Goal: Download file/media

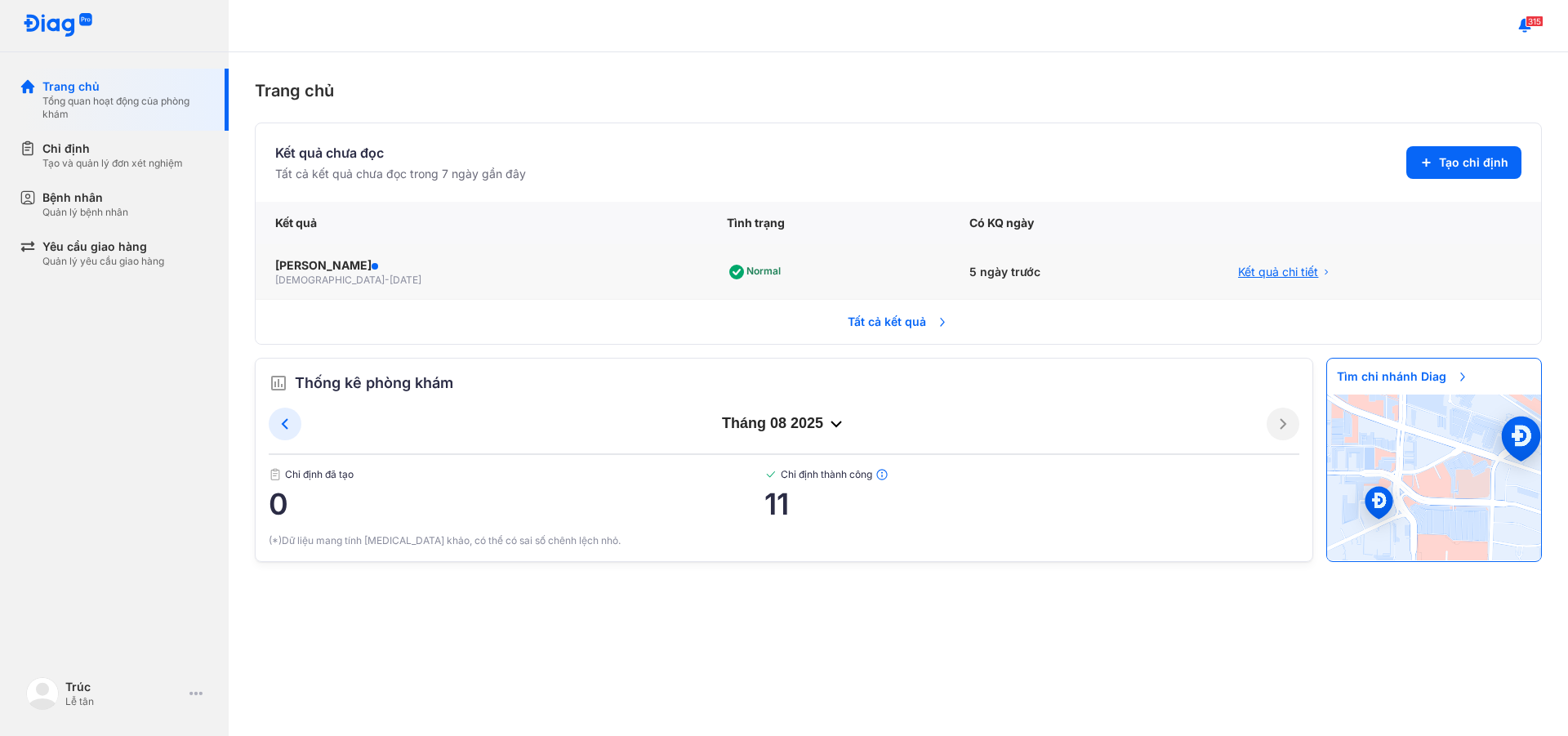
click at [1242, 270] on span "Kết quả chi tiết" at bounding box center [1279, 272] width 80 height 17
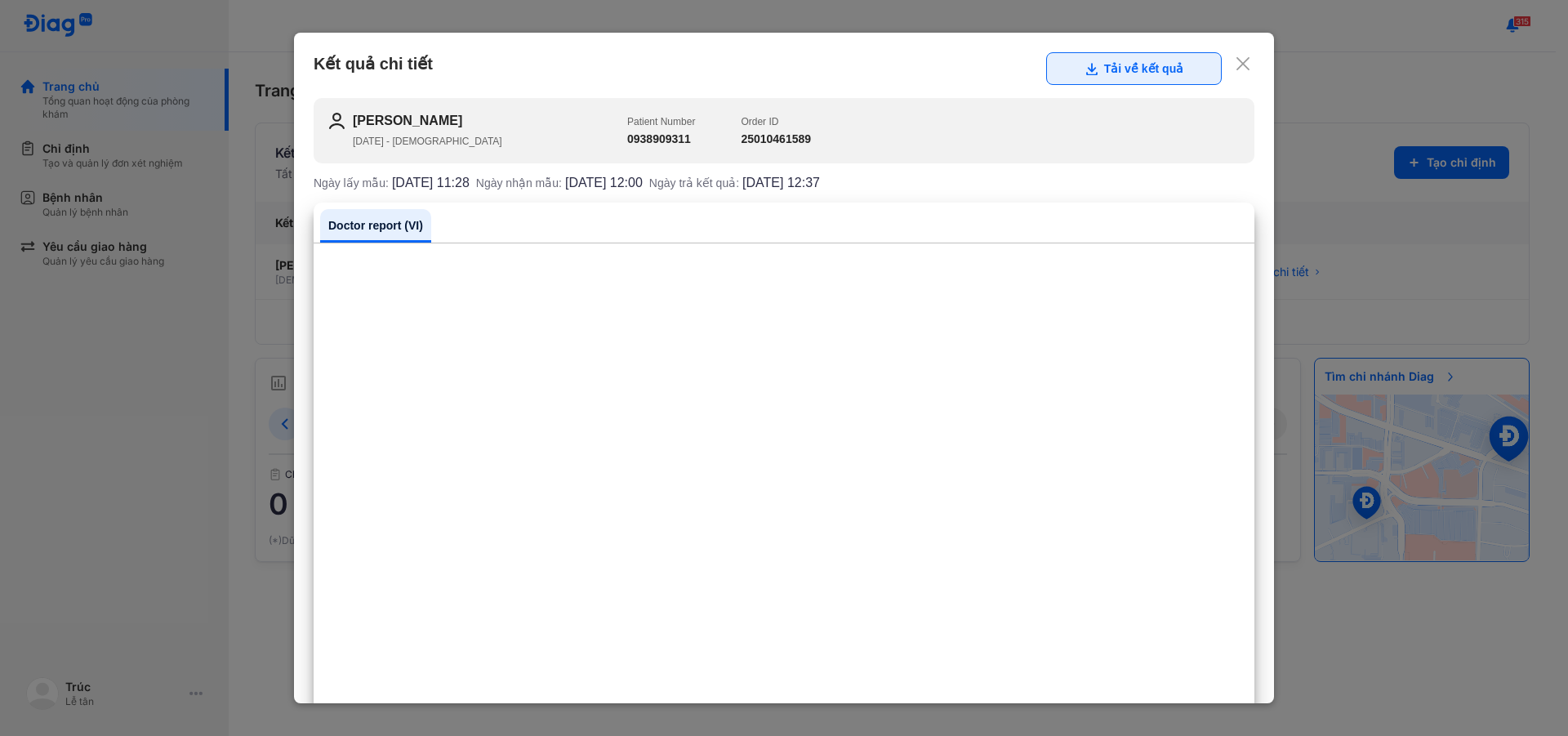
click at [1084, 66] on icon at bounding box center [1090, 68] width 13 height 13
click at [1236, 63] on use at bounding box center [1242, 63] width 13 height 13
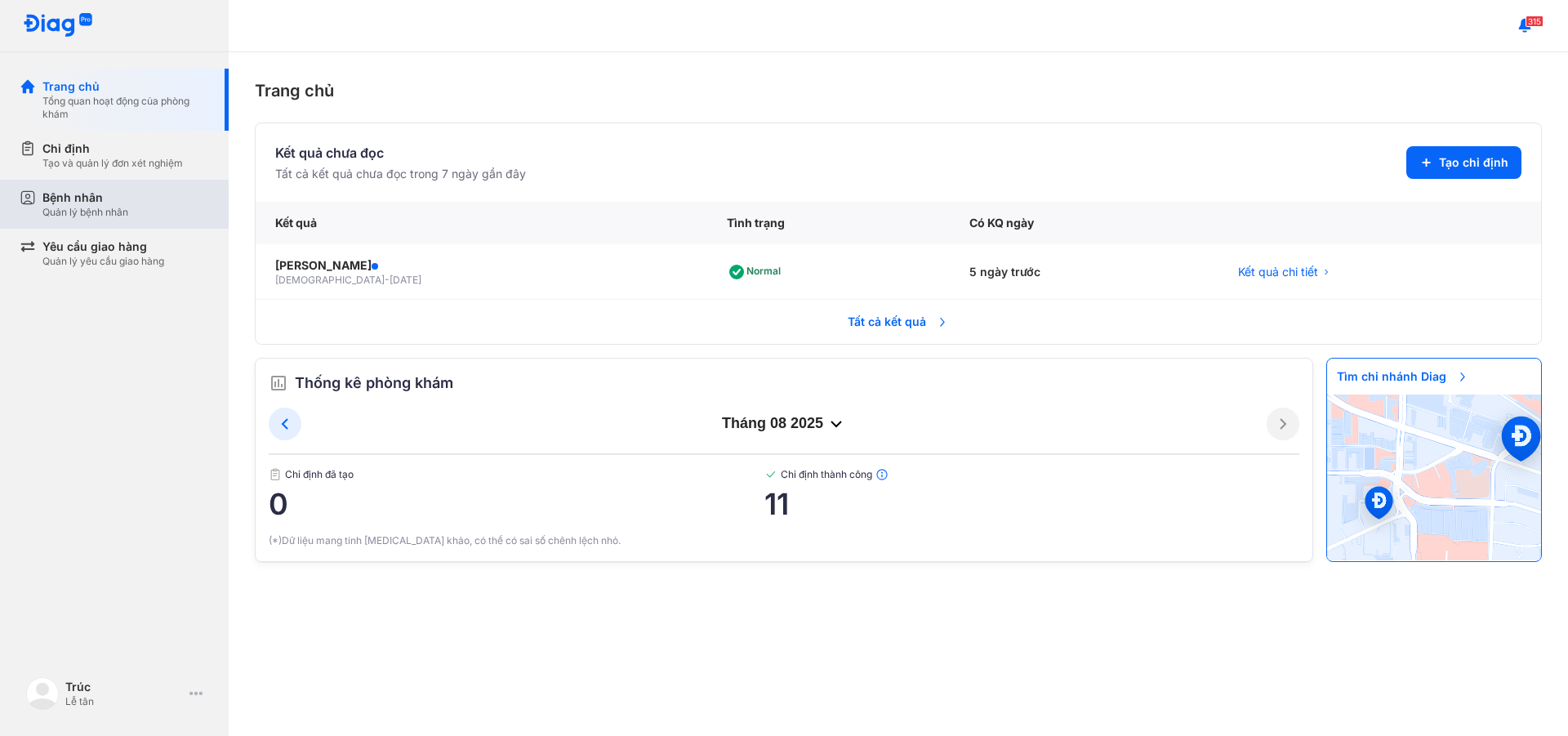
click at [31, 202] on icon at bounding box center [27, 197] width 17 height 17
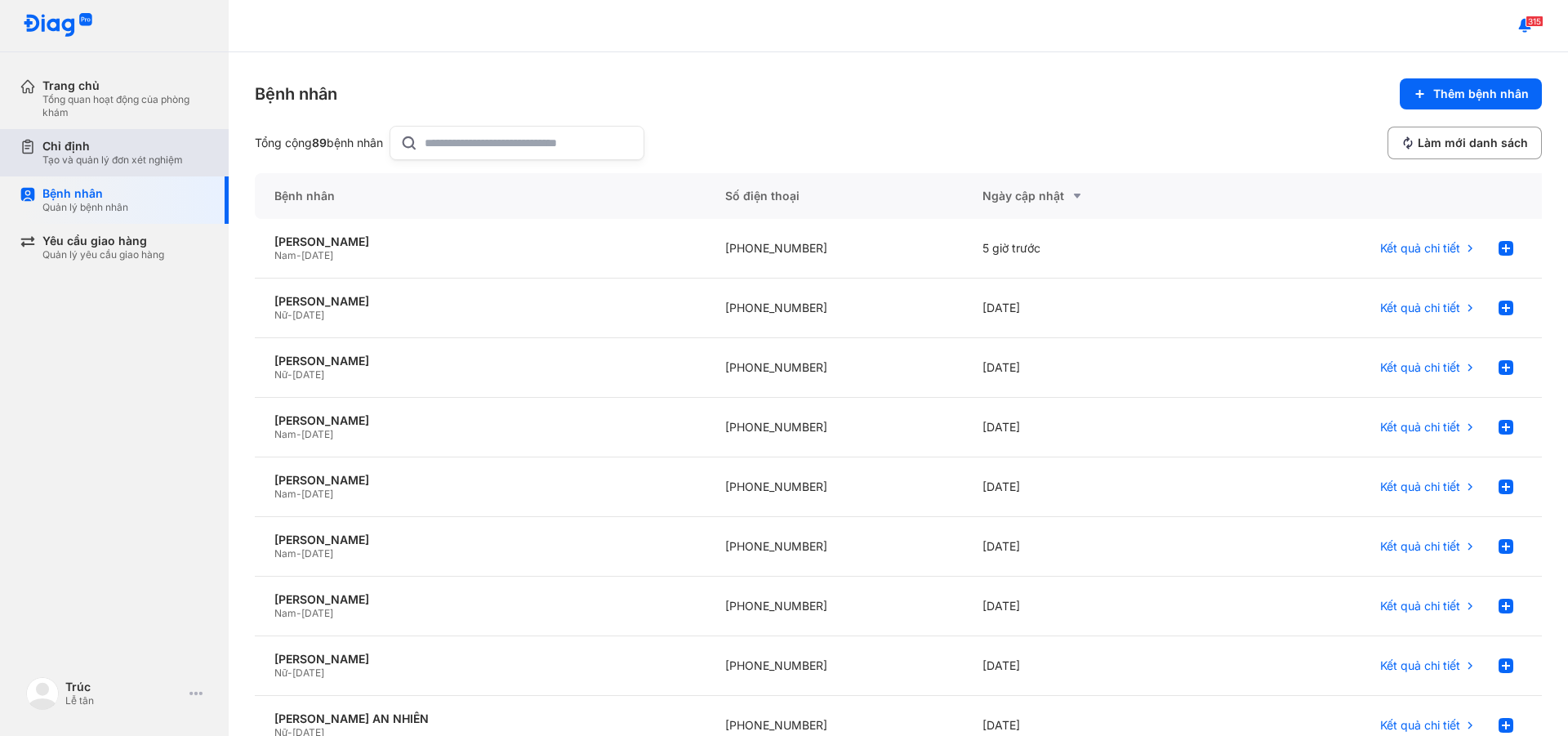
click at [126, 169] on div "Chỉ định Tạo và quản lý đơn xét nghiệm" at bounding box center [124, 153] width 209 height 47
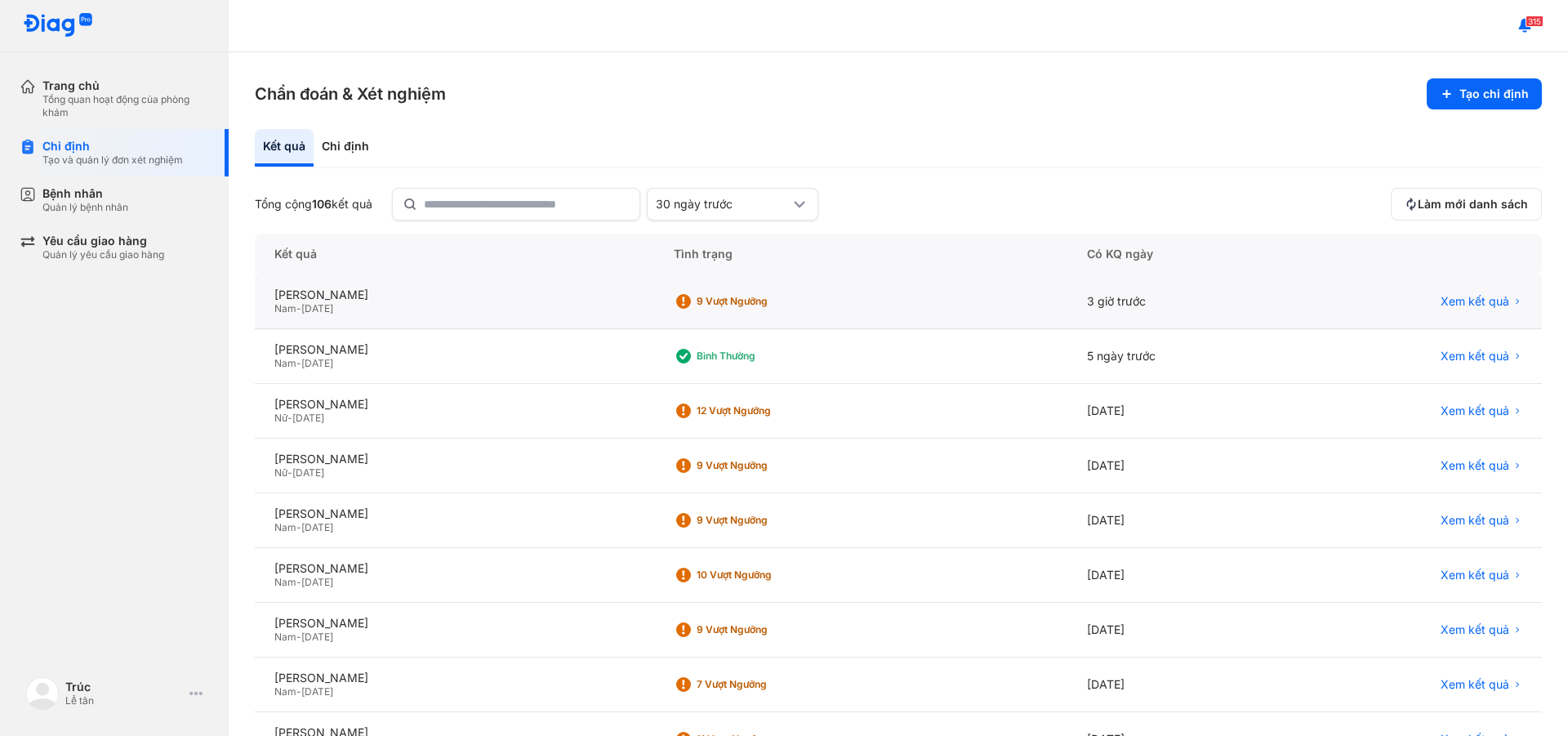
click at [1463, 292] on div "Xem kết quả" at bounding box center [1417, 302] width 251 height 55
click at [1466, 300] on span "Xem kết quả" at bounding box center [1475, 301] width 69 height 15
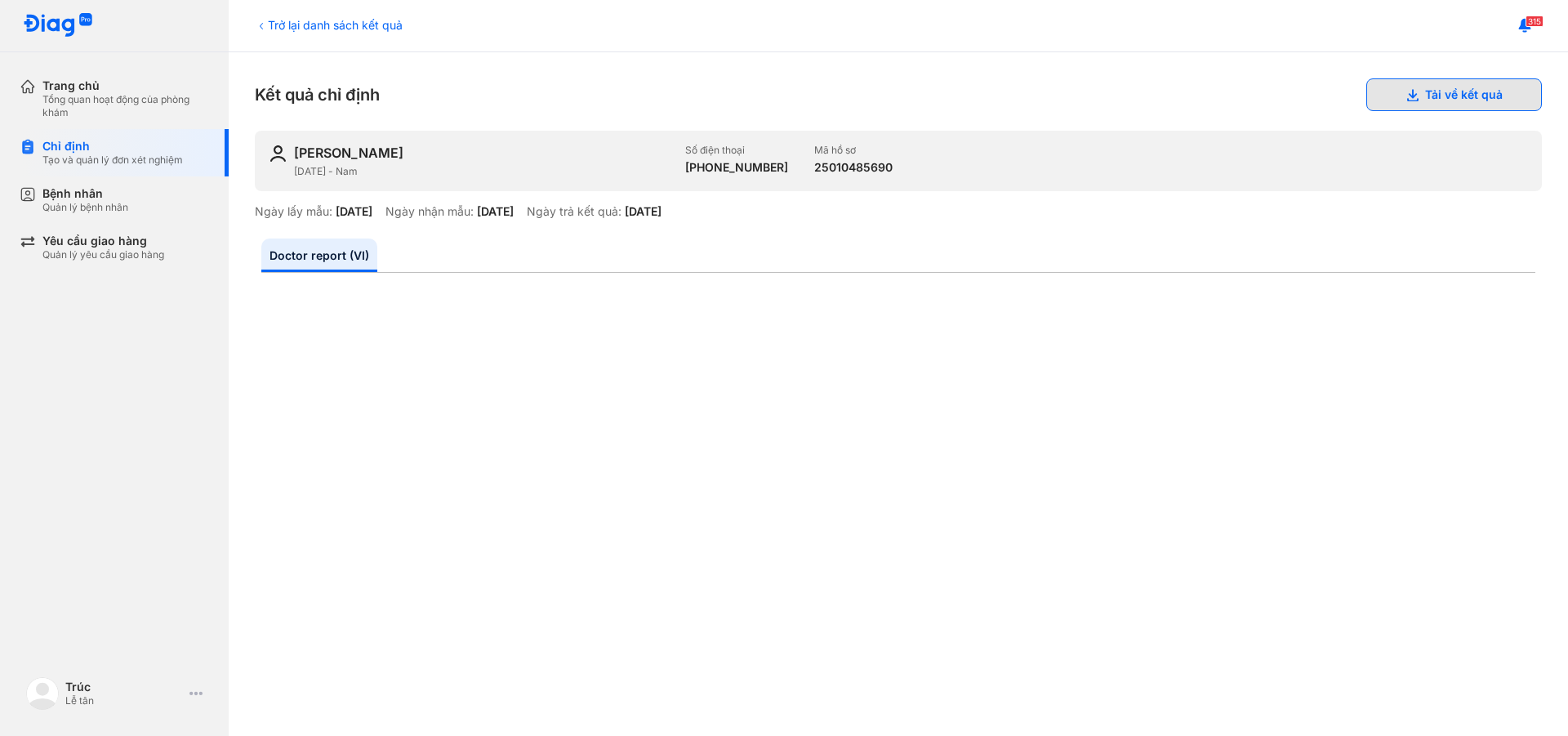
click at [1490, 100] on button "Tải về kết quả" at bounding box center [1453, 94] width 176 height 32
